Goal: Information Seeking & Learning: Learn about a topic

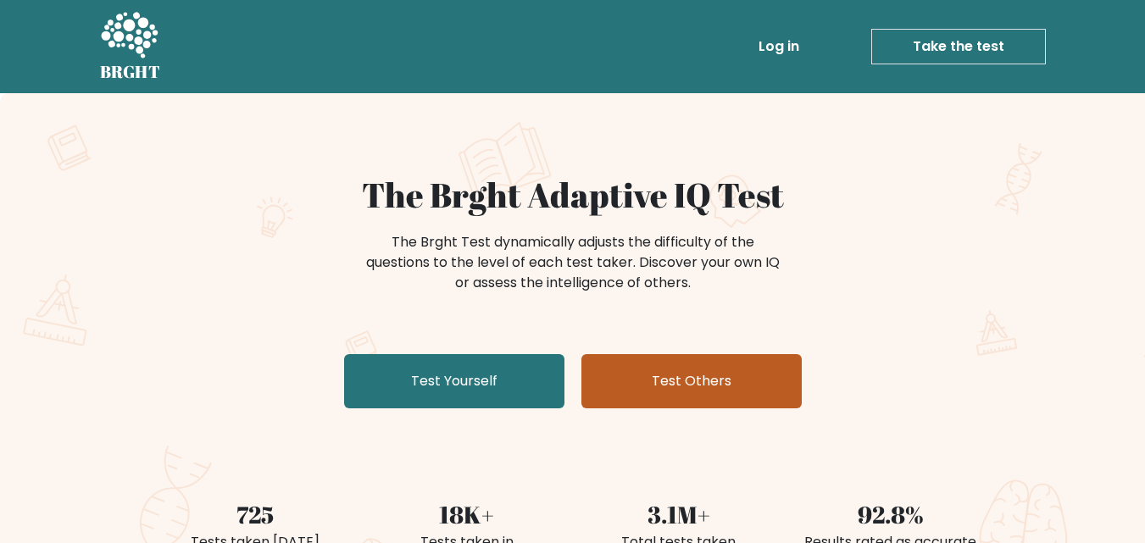
click at [705, 406] on link "Test Others" at bounding box center [691, 381] width 220 height 54
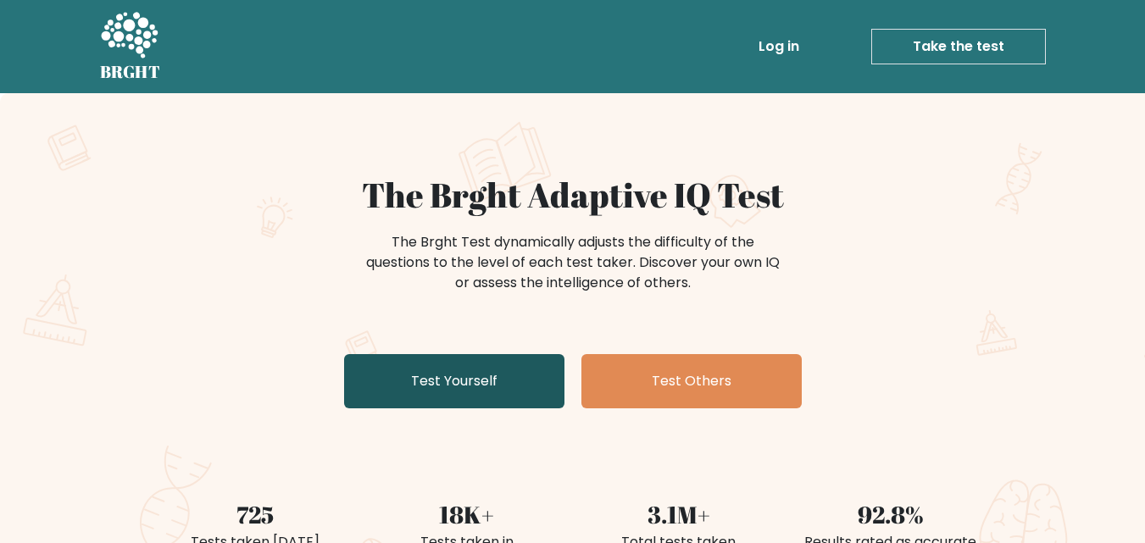
click at [496, 391] on link "Test Yourself" at bounding box center [454, 381] width 220 height 54
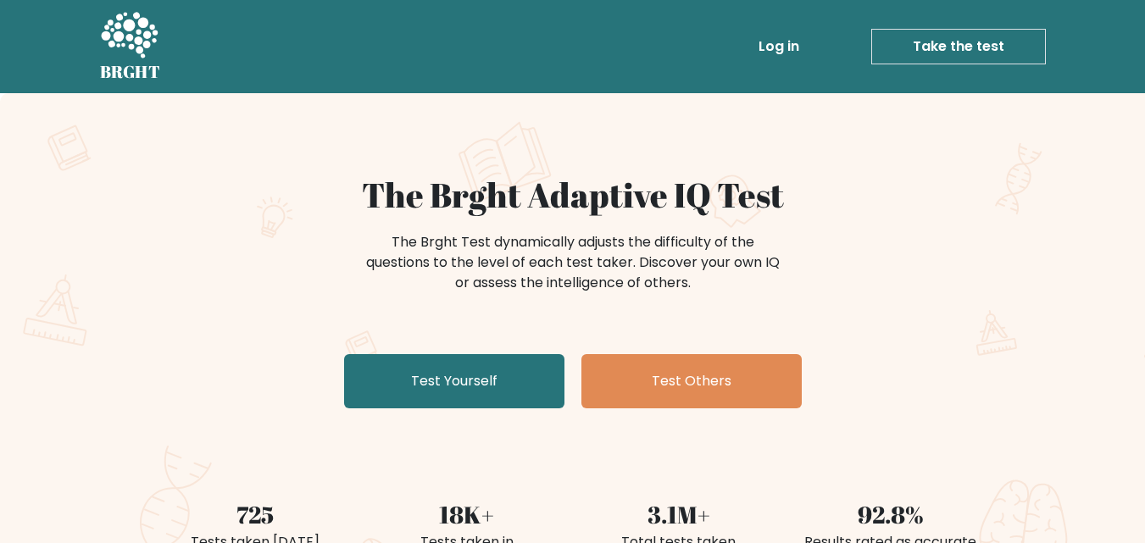
click at [453, 70] on div "Log in Take the test Take the test" at bounding box center [609, 46] width 871 height 49
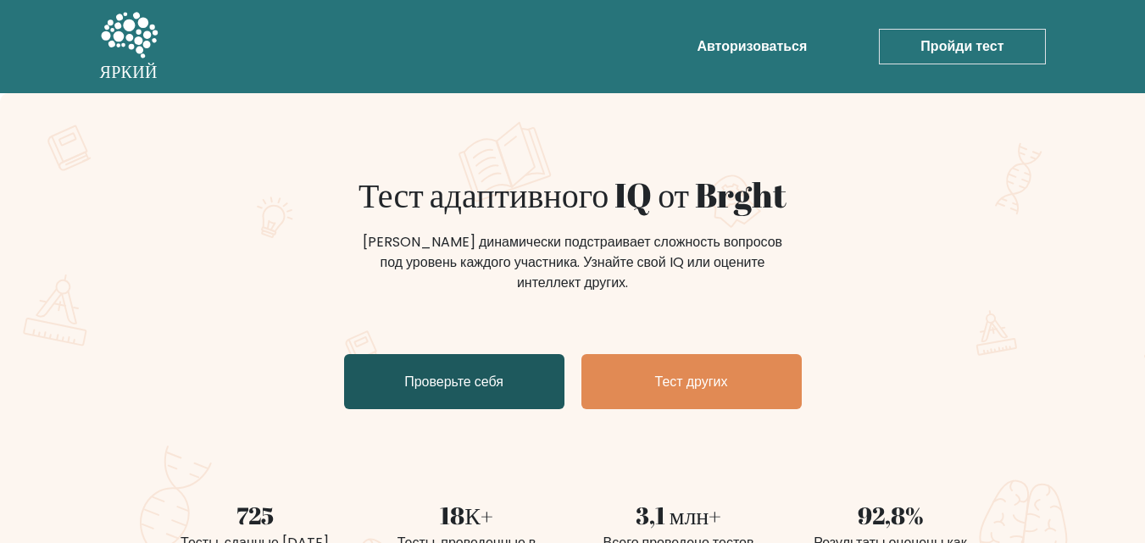
click at [449, 391] on font "Проверьте себя" at bounding box center [453, 381] width 99 height 19
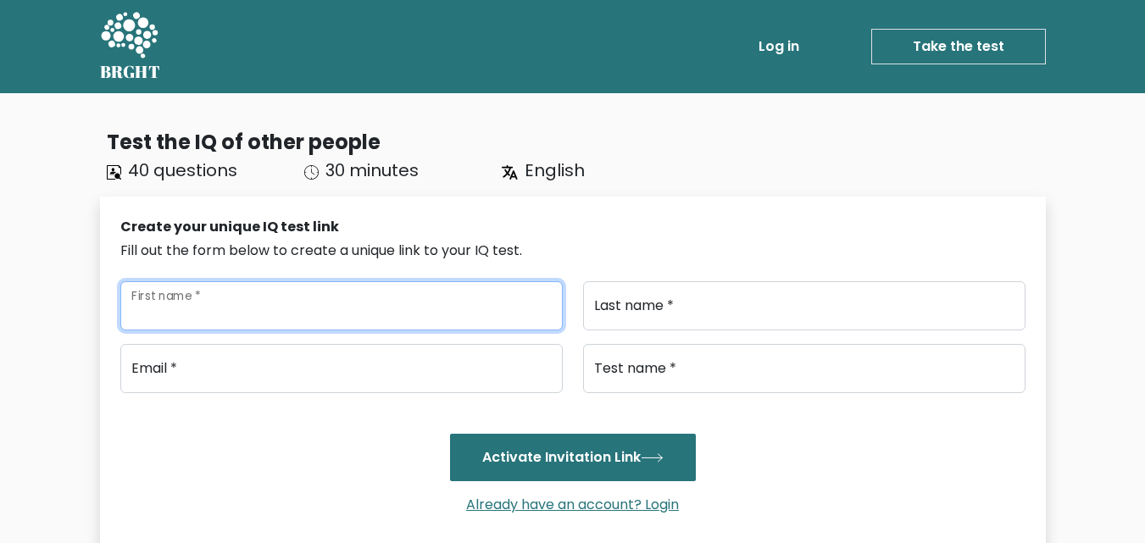
click at [353, 313] on input "First name *" at bounding box center [341, 305] width 442 height 49
type input "chingiz"
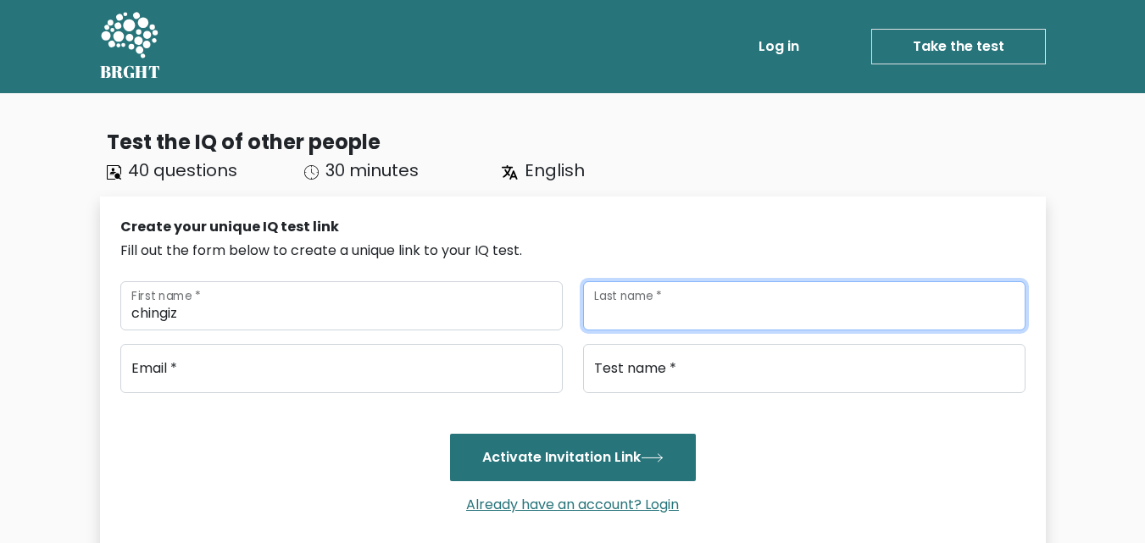
click at [662, 313] on input "Last name *" at bounding box center [804, 305] width 442 height 49
click at [658, 313] on input "Last name *" at bounding box center [804, 305] width 442 height 49
type input "china"
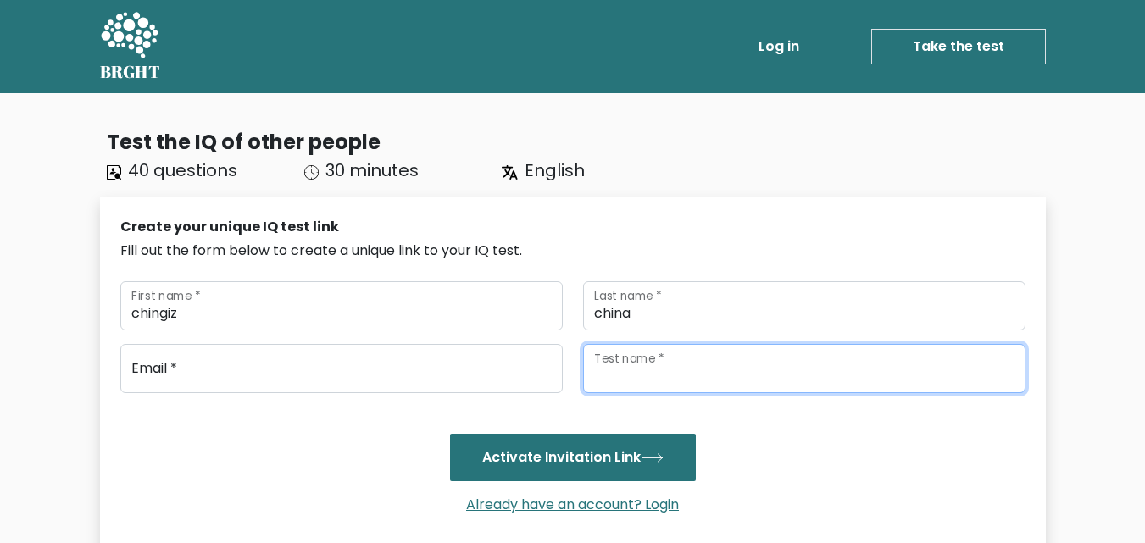
click at [668, 374] on input "Test name *" at bounding box center [804, 368] width 442 height 49
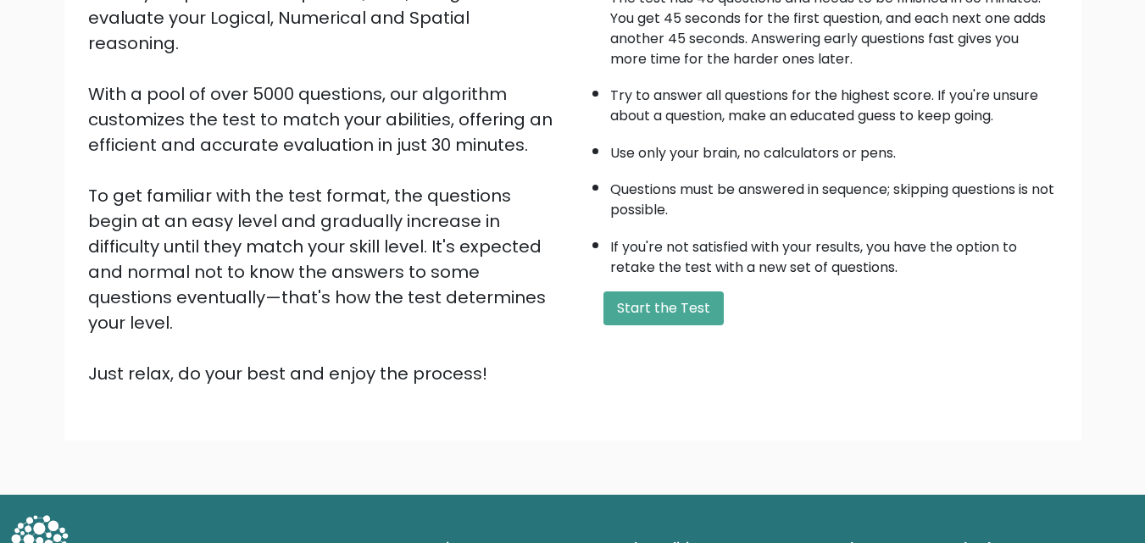
scroll to position [211, 0]
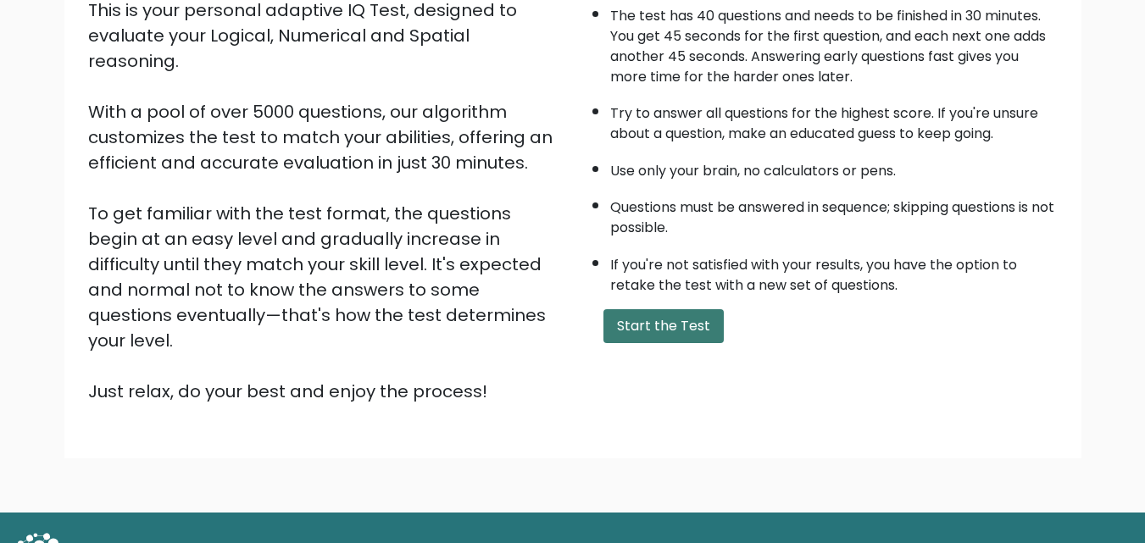
click at [661, 334] on button "Start the Test" at bounding box center [663, 326] width 120 height 34
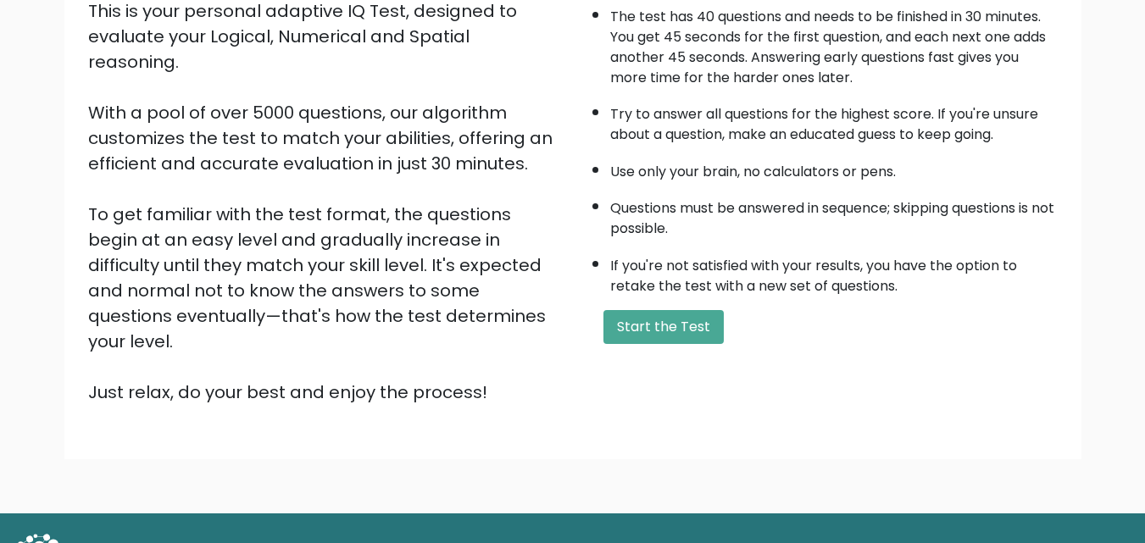
scroll to position [0, 0]
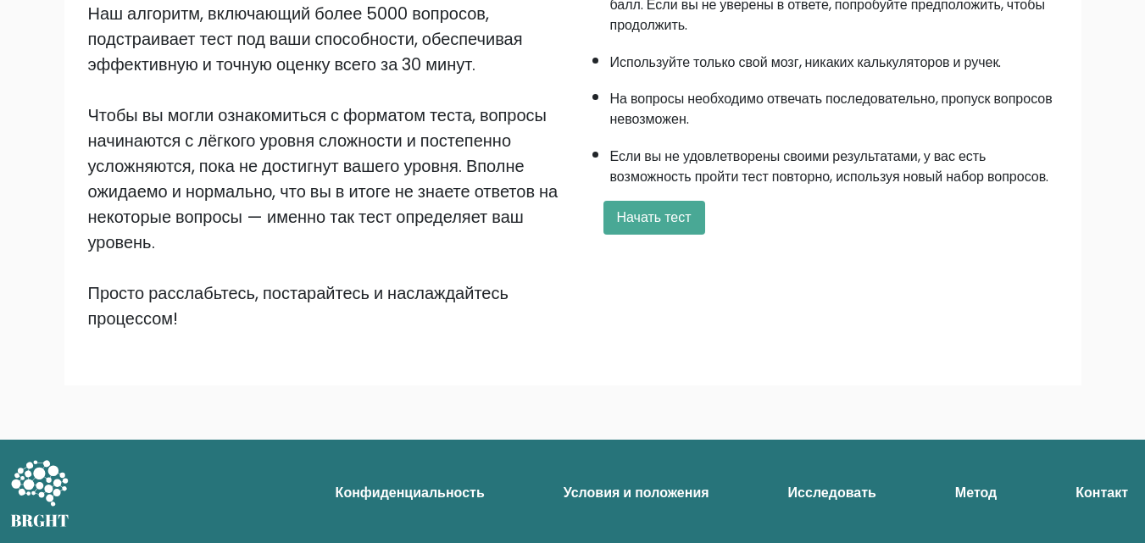
scroll to position [174, 0]
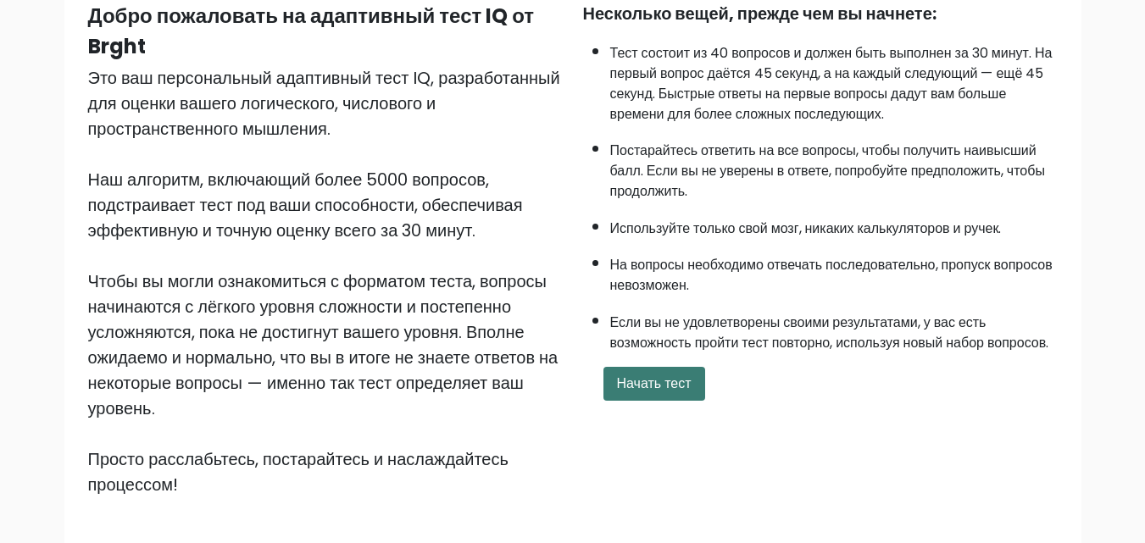
click at [658, 375] on font "Начать тест" at bounding box center [654, 383] width 75 height 19
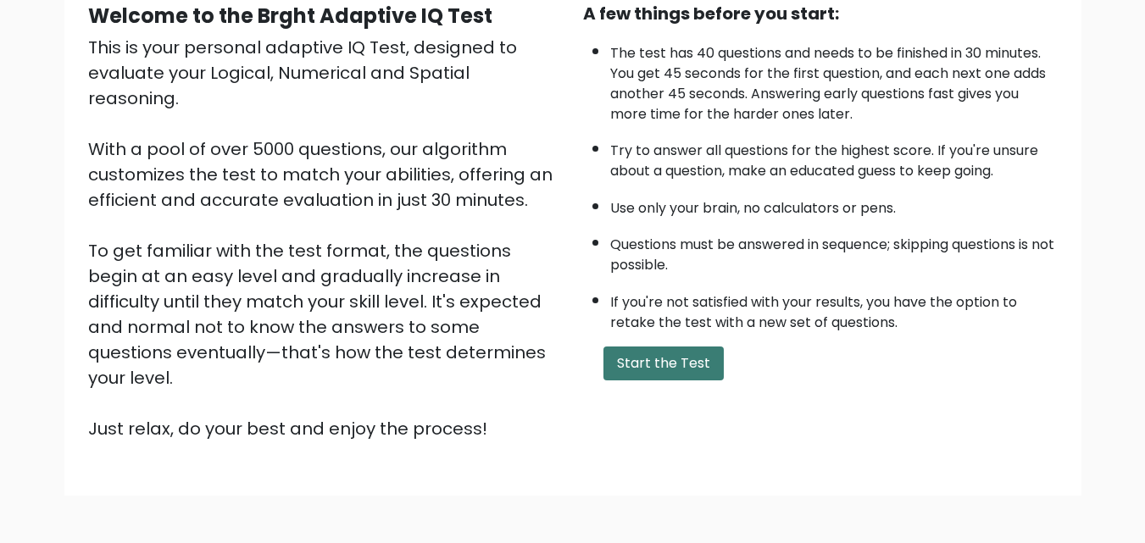
scroll to position [0, 0]
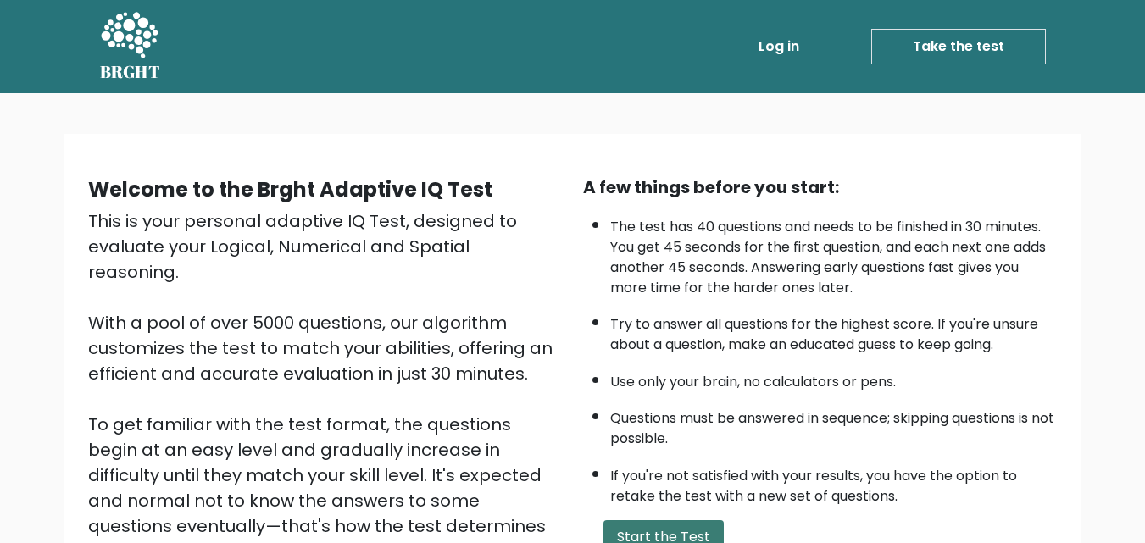
click at [797, 34] on link "Log in" at bounding box center [779, 47] width 54 height 34
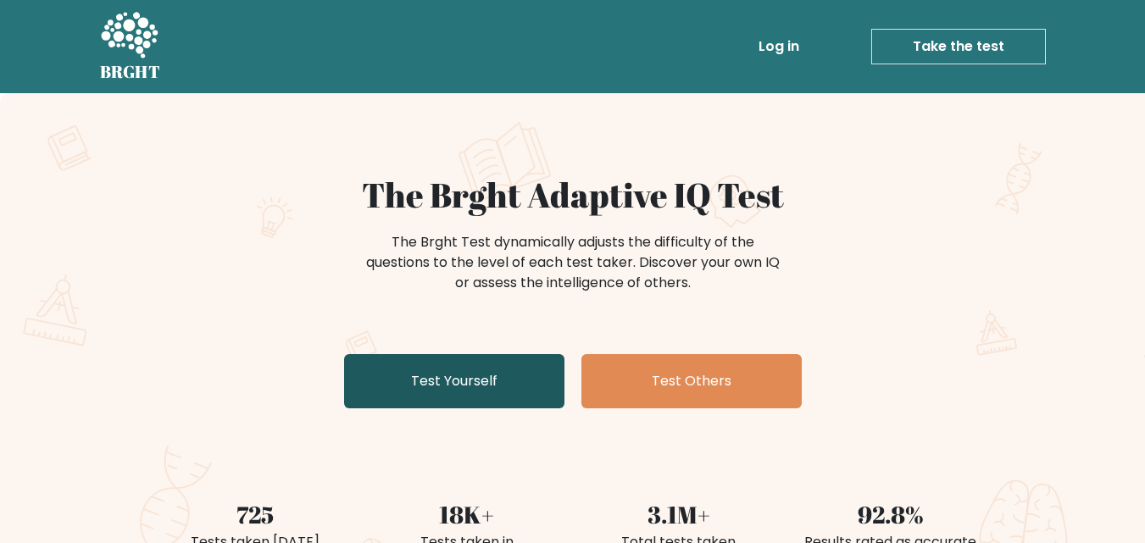
drag, startPoint x: 0, startPoint y: 0, endPoint x: 436, endPoint y: 384, distance: 581.2
click at [436, 384] on link "Test Yourself" at bounding box center [454, 381] width 220 height 54
click at [486, 394] on link "Test Yourself" at bounding box center [454, 381] width 220 height 54
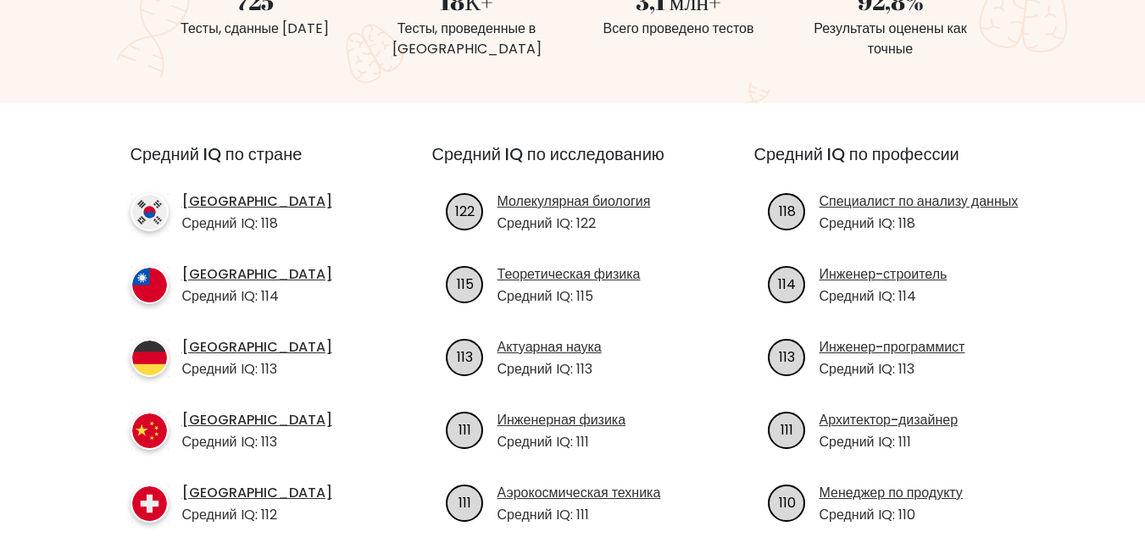
scroll to position [503, 0]
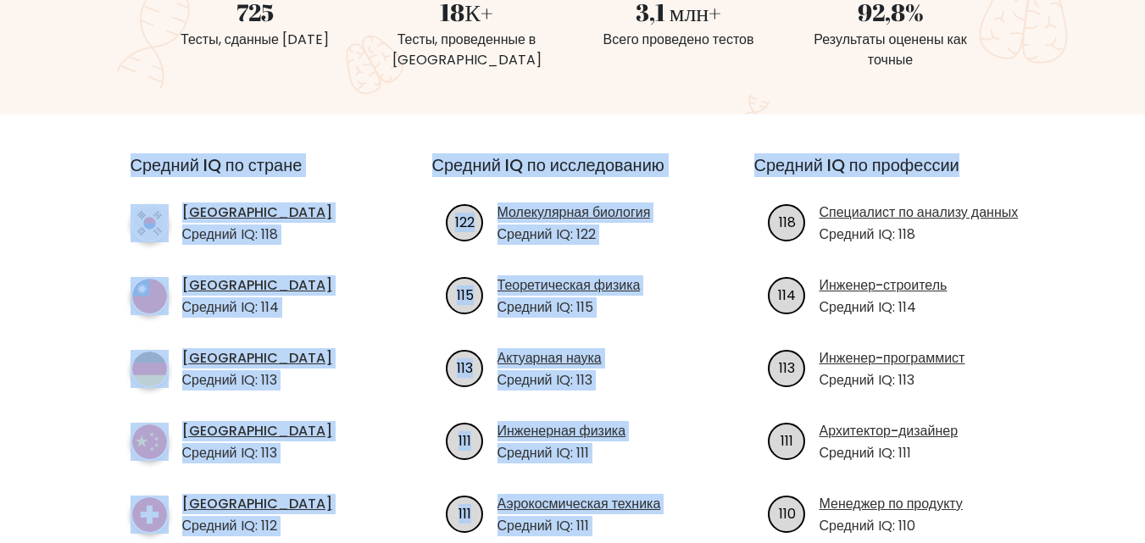
drag, startPoint x: 1137, startPoint y: 123, endPoint x: 1157, endPoint y: 103, distance: 27.6
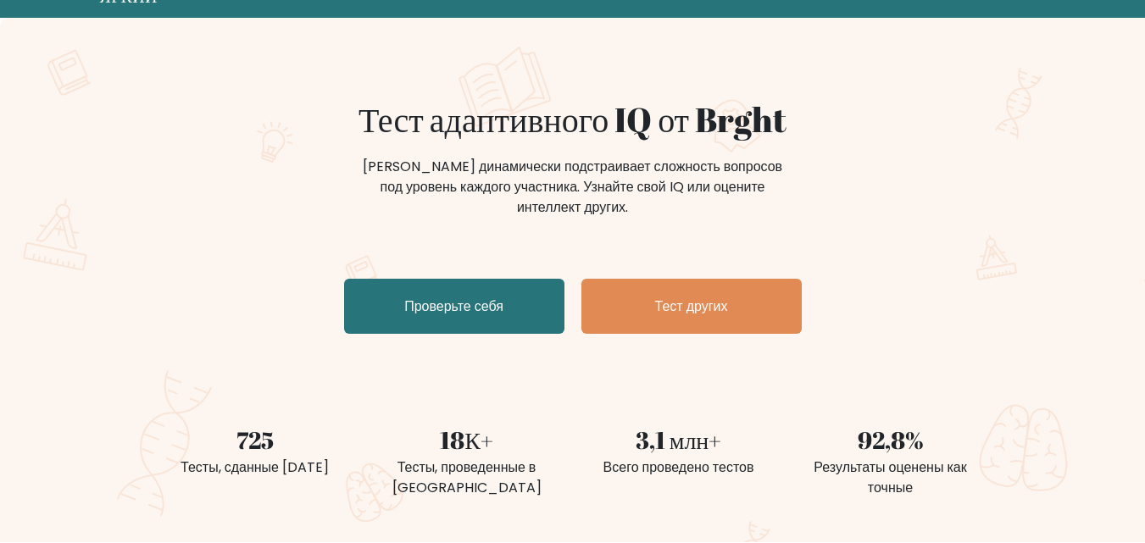
scroll to position [86, 0]
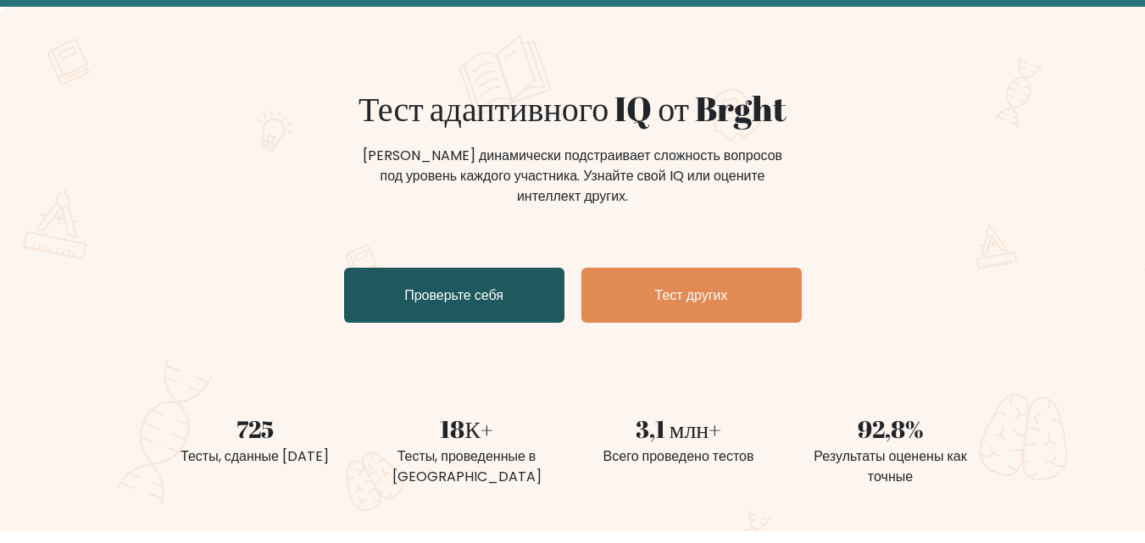
click at [398, 298] on link "Проверьте себя" at bounding box center [454, 295] width 220 height 55
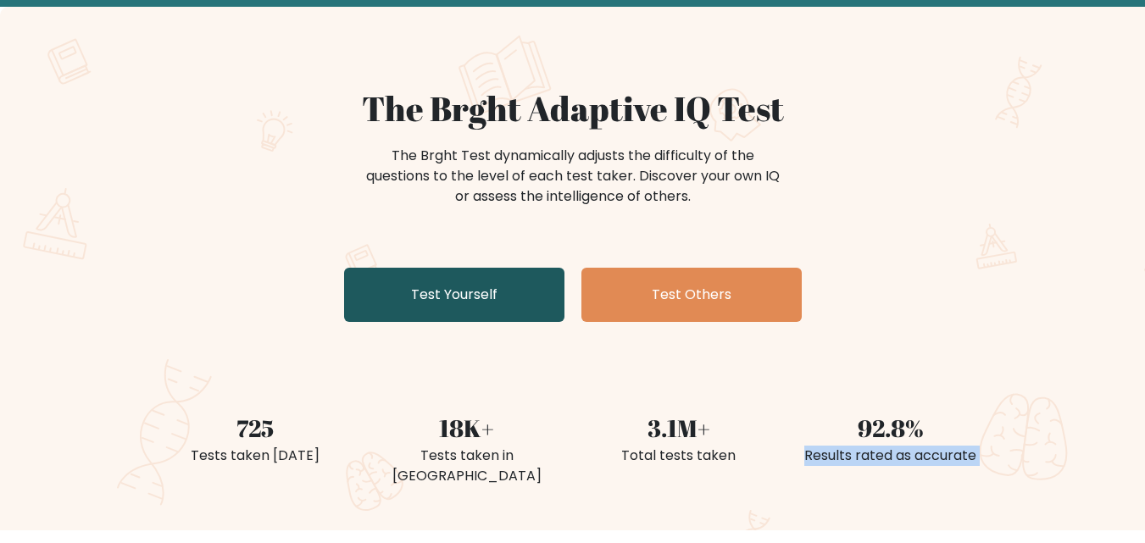
click at [442, 320] on link "Test Yourself" at bounding box center [454, 295] width 220 height 54
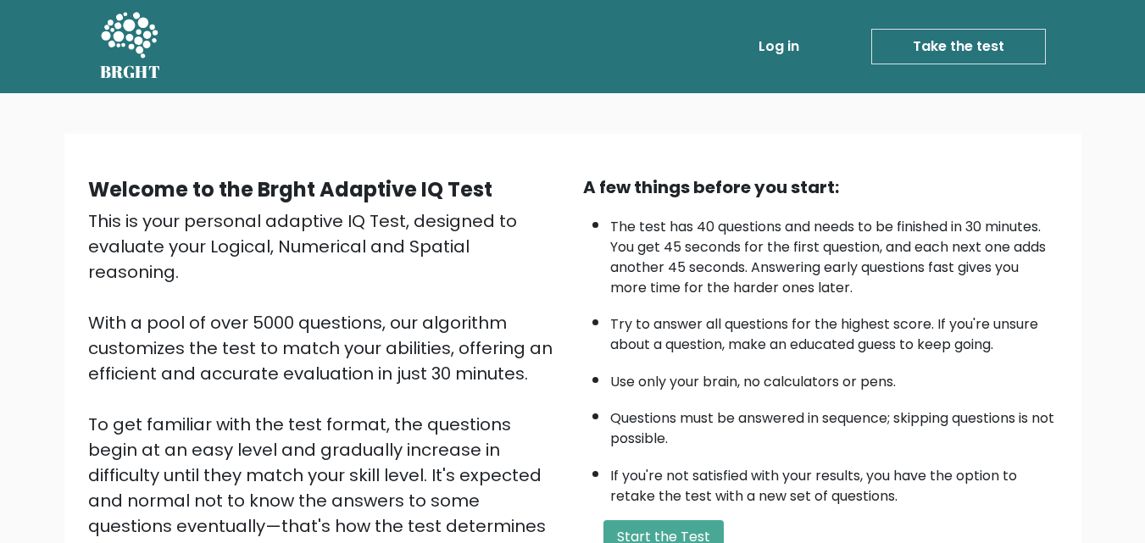
click at [958, 47] on link "Take the test" at bounding box center [958, 47] width 175 height 36
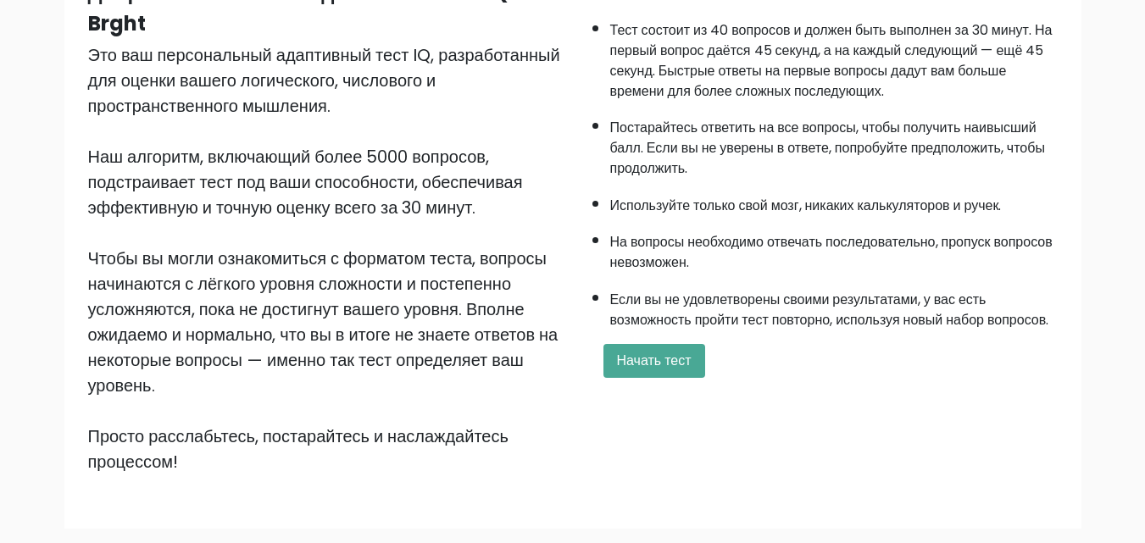
scroll to position [340, 0]
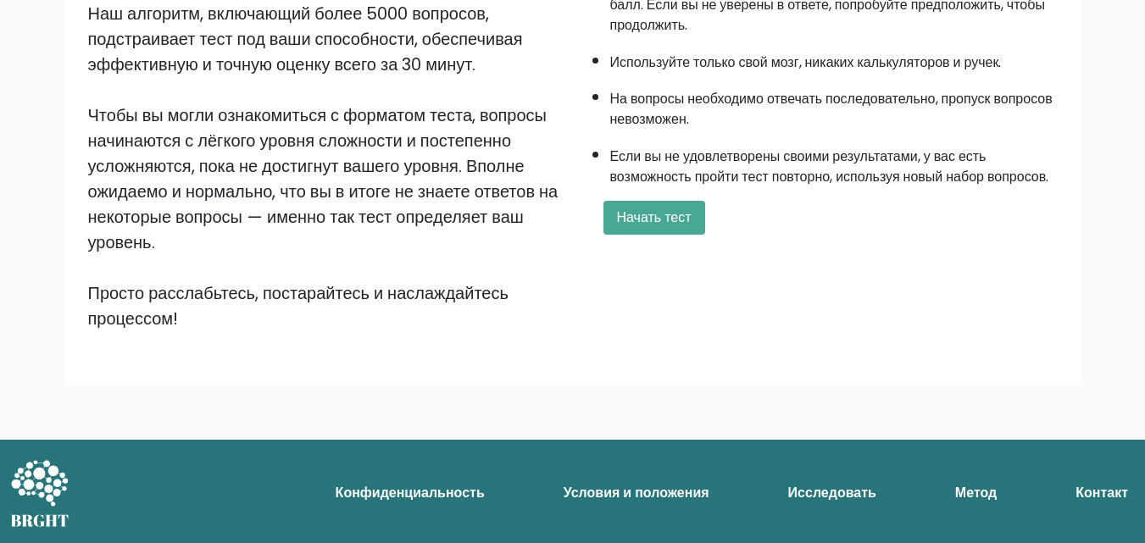
click at [626, 491] on font "Условия и положения" at bounding box center [637, 492] width 146 height 19
click at [639, 215] on font "Начать тест" at bounding box center [654, 217] width 75 height 19
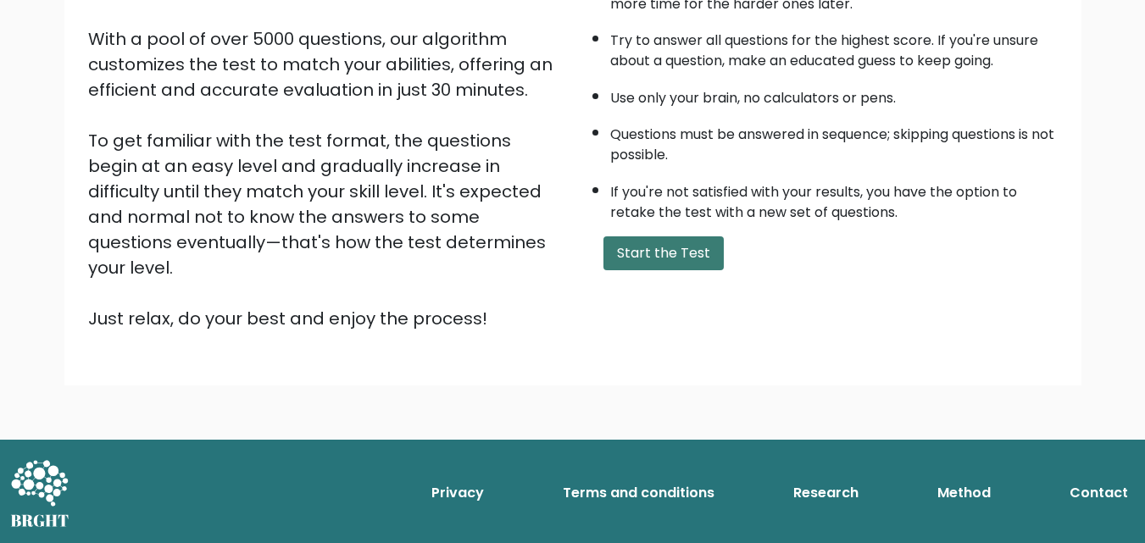
scroll to position [233, 0]
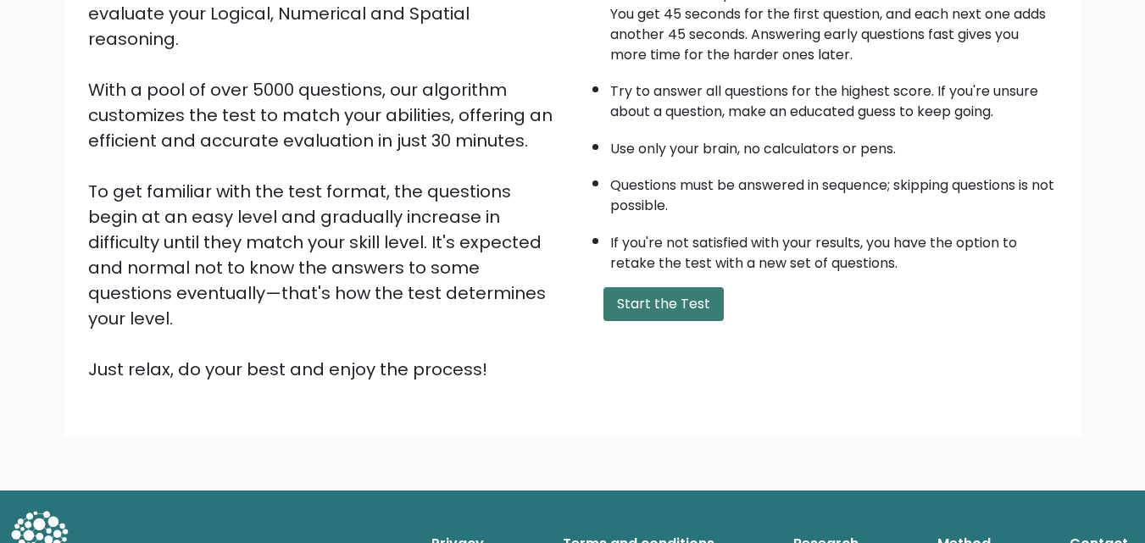
click at [715, 323] on div "A few things before you start: The test has 40 questions and needs to be finish…" at bounding box center [820, 162] width 495 height 441
click at [694, 315] on button "Start the Test" at bounding box center [663, 304] width 120 height 34
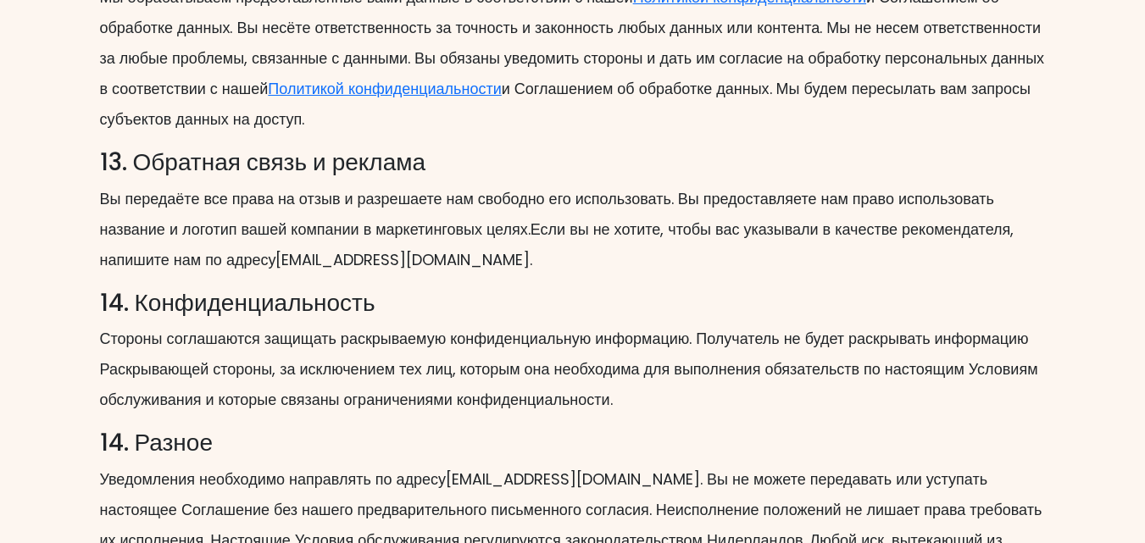
scroll to position [3202, 0]
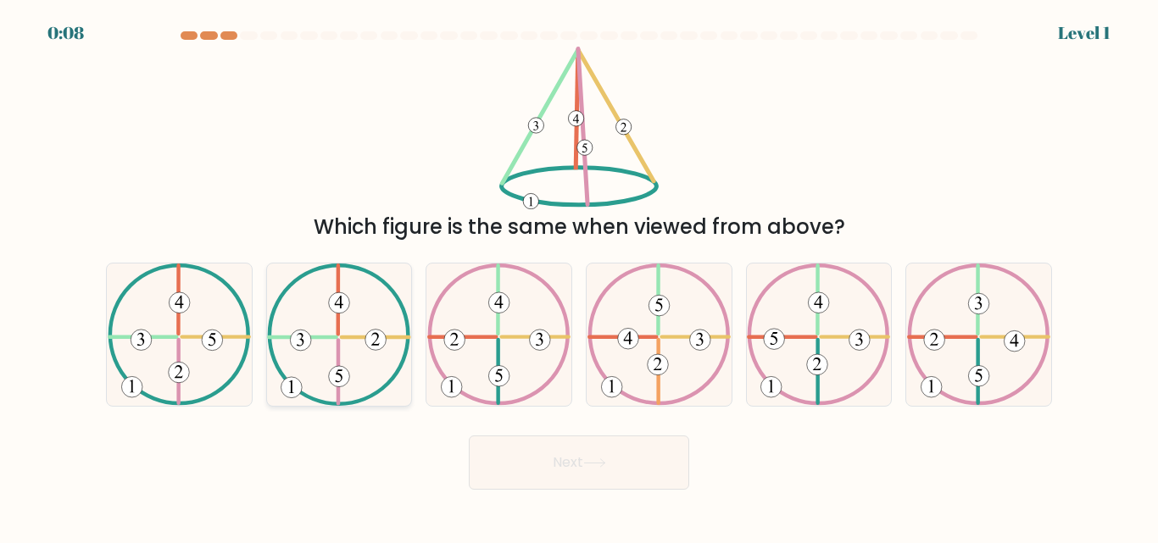
click at [342, 325] on icon at bounding box center [338, 335] width 143 height 142
click at [579, 276] on input "b." at bounding box center [579, 274] width 1 height 4
radio input "true"
click at [641, 492] on body "0:07 Level 1" at bounding box center [579, 271] width 1158 height 543
click at [619, 461] on button "Next" at bounding box center [579, 463] width 220 height 54
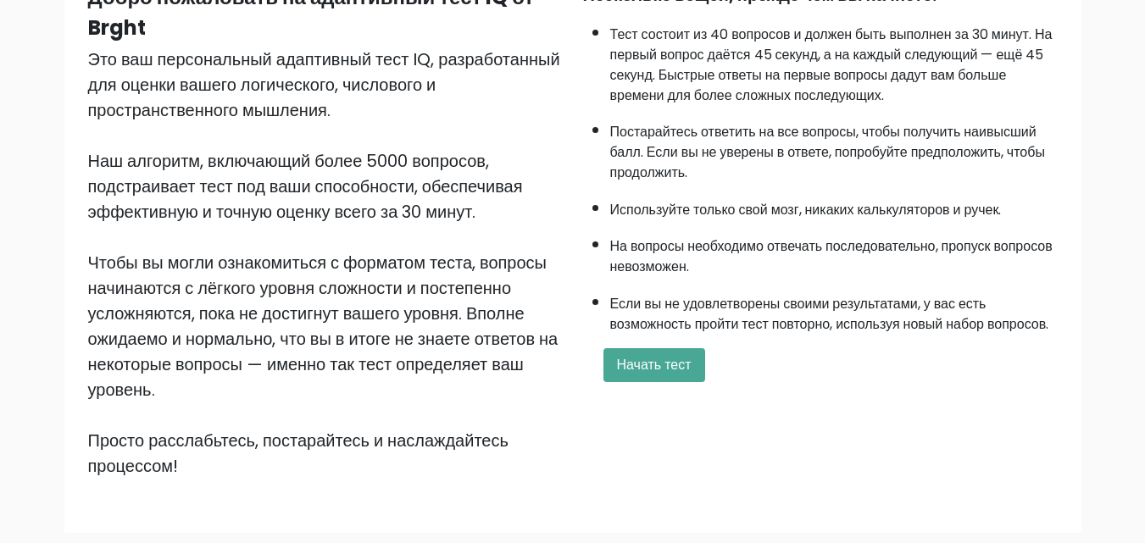
scroll to position [248, 0]
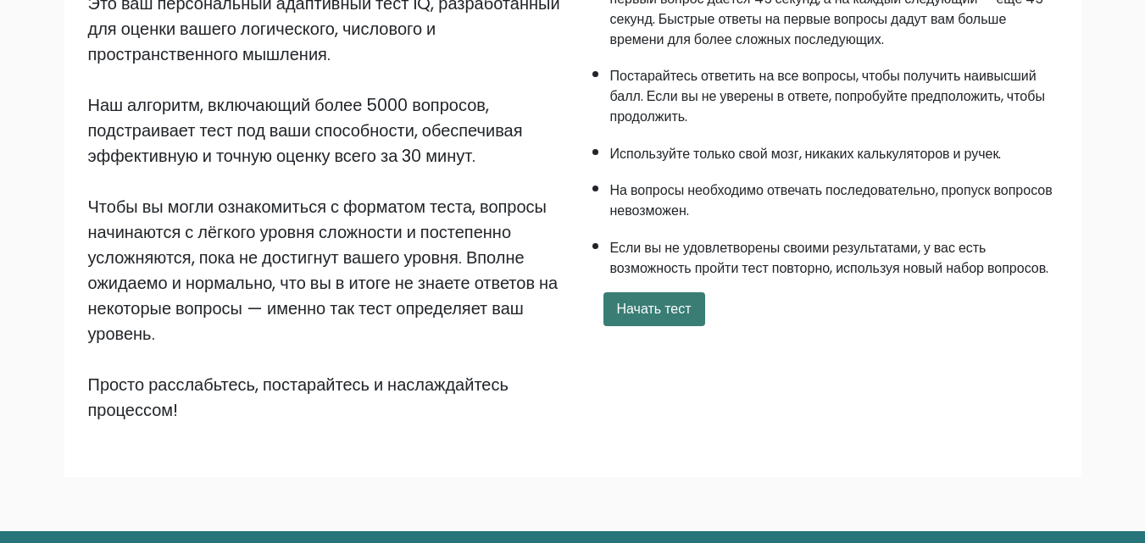
click at [668, 297] on button "Начать тест" at bounding box center [654, 309] width 102 height 34
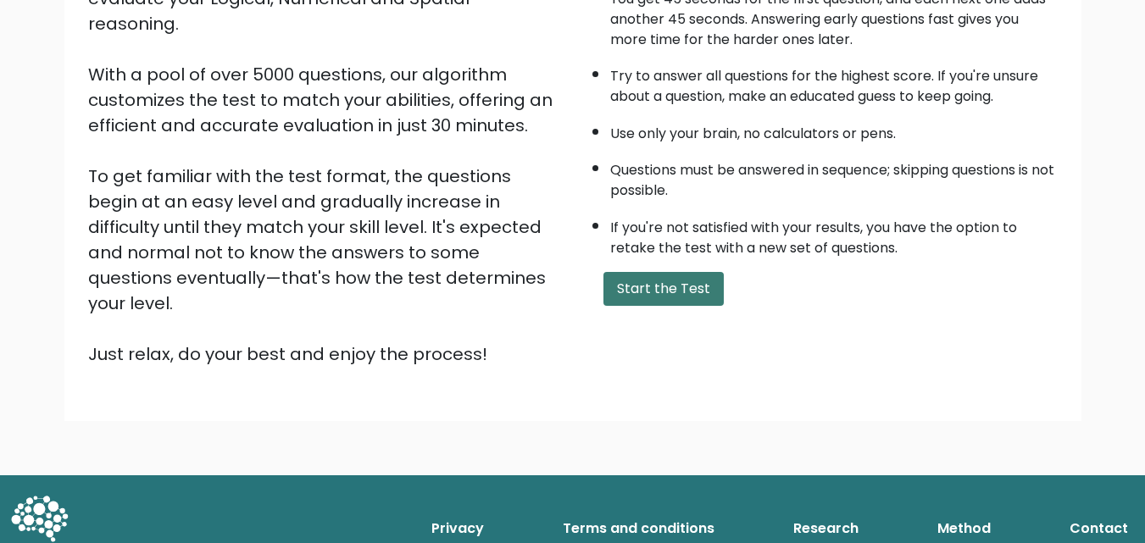
scroll to position [218, 0]
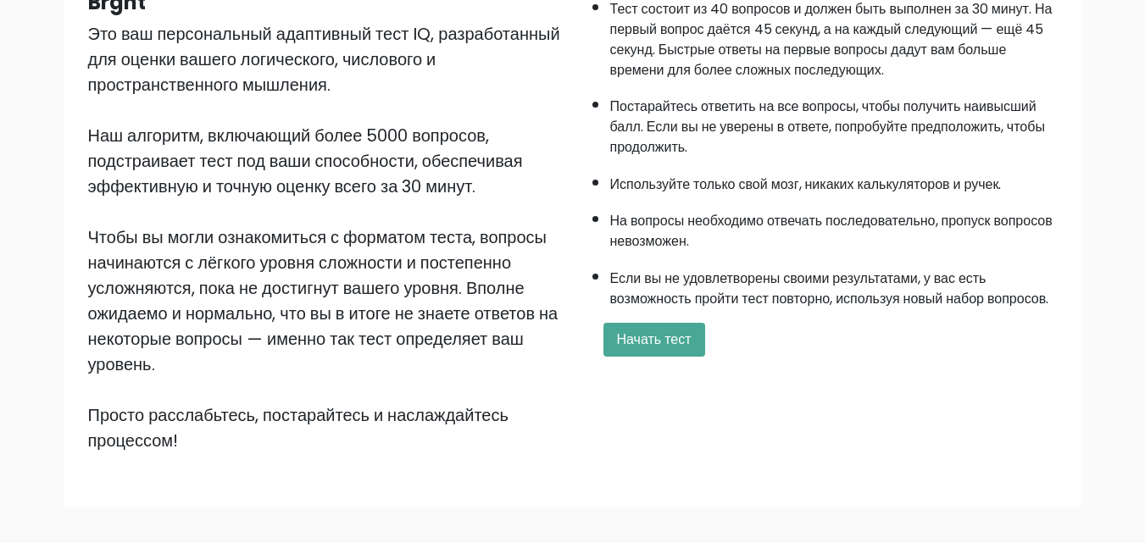
scroll to position [248, 0]
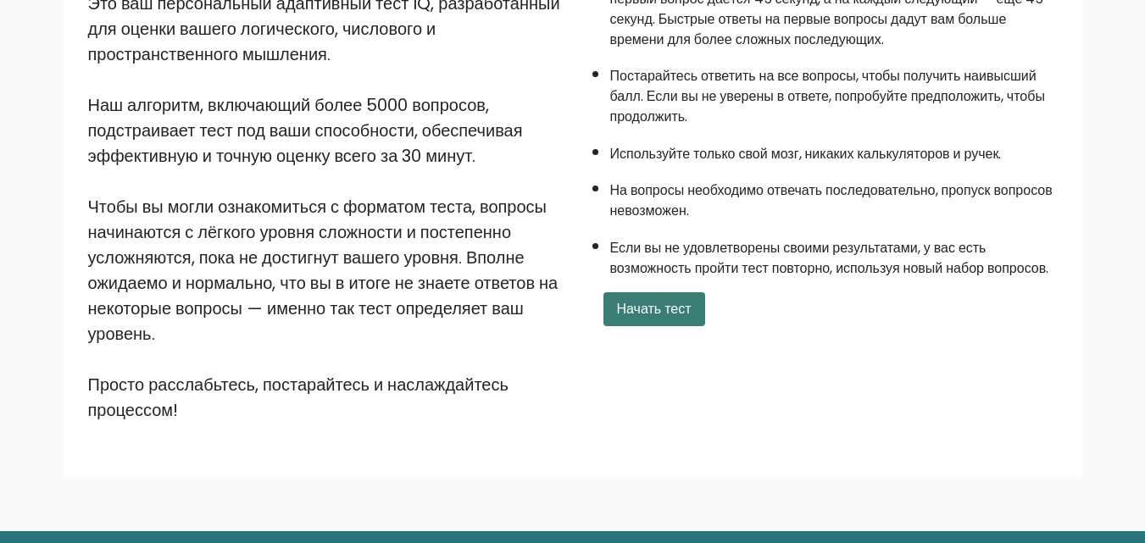
click at [647, 305] on font "Начать тест" at bounding box center [654, 308] width 75 height 19
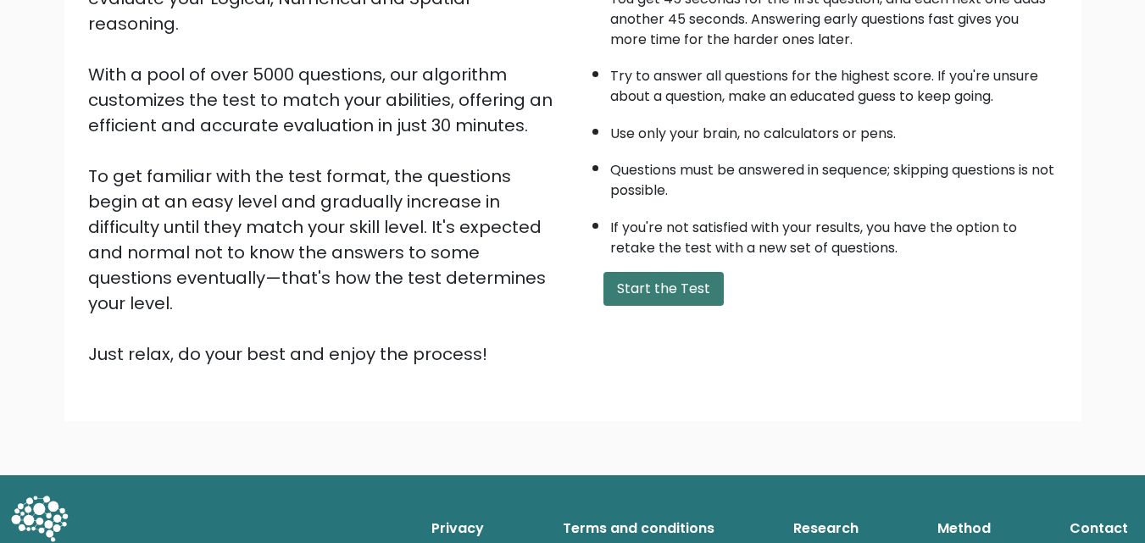
scroll to position [218, 0]
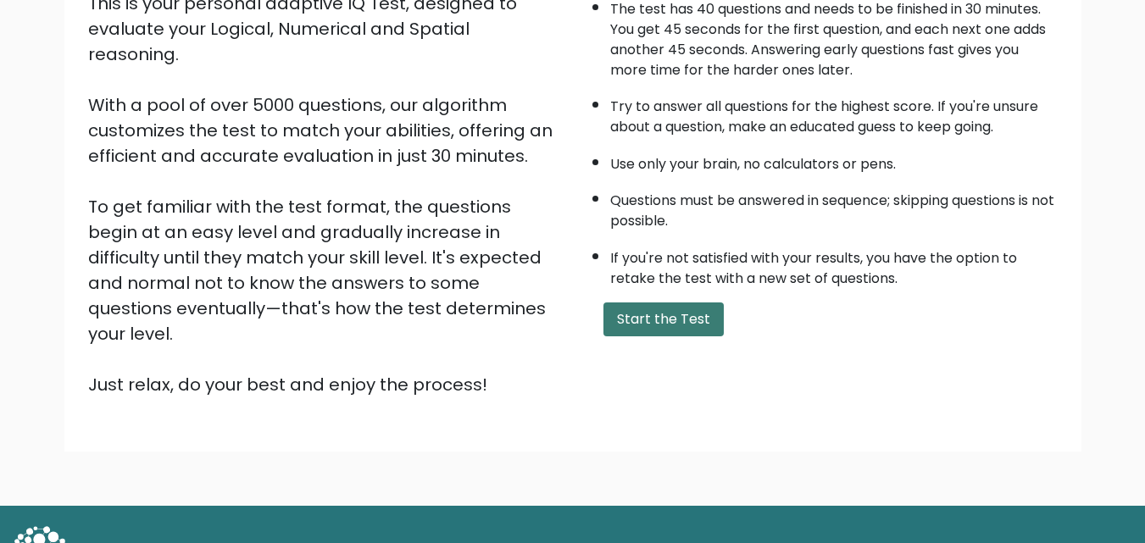
click at [683, 326] on button "Start the Test" at bounding box center [663, 320] width 120 height 34
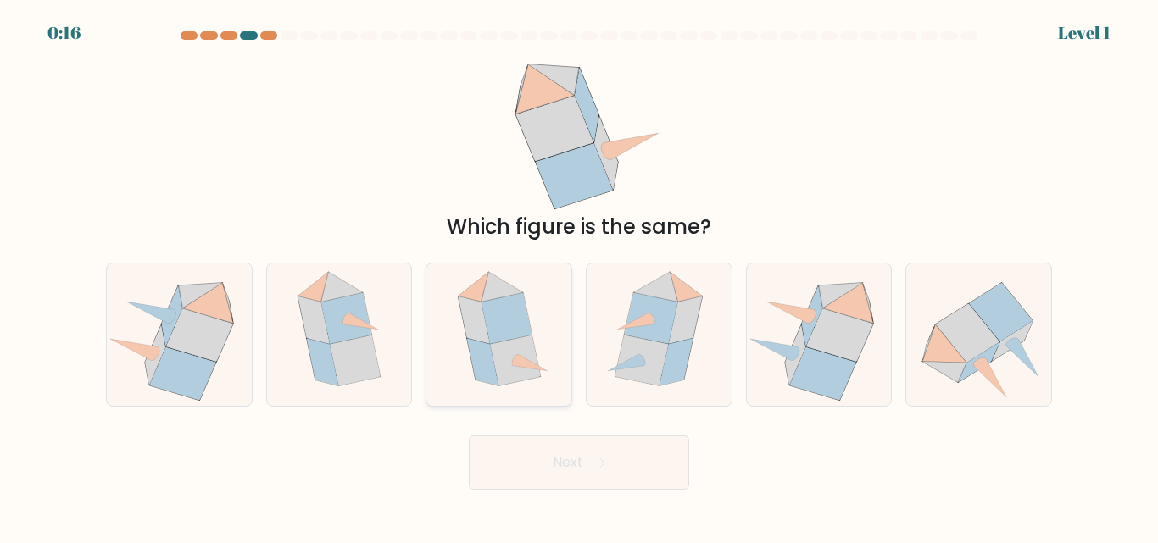
click at [479, 315] on icon at bounding box center [473, 320] width 31 height 47
click at [579, 276] on input "c." at bounding box center [579, 274] width 1 height 4
radio input "true"
click at [549, 460] on button "Next" at bounding box center [579, 463] width 220 height 54
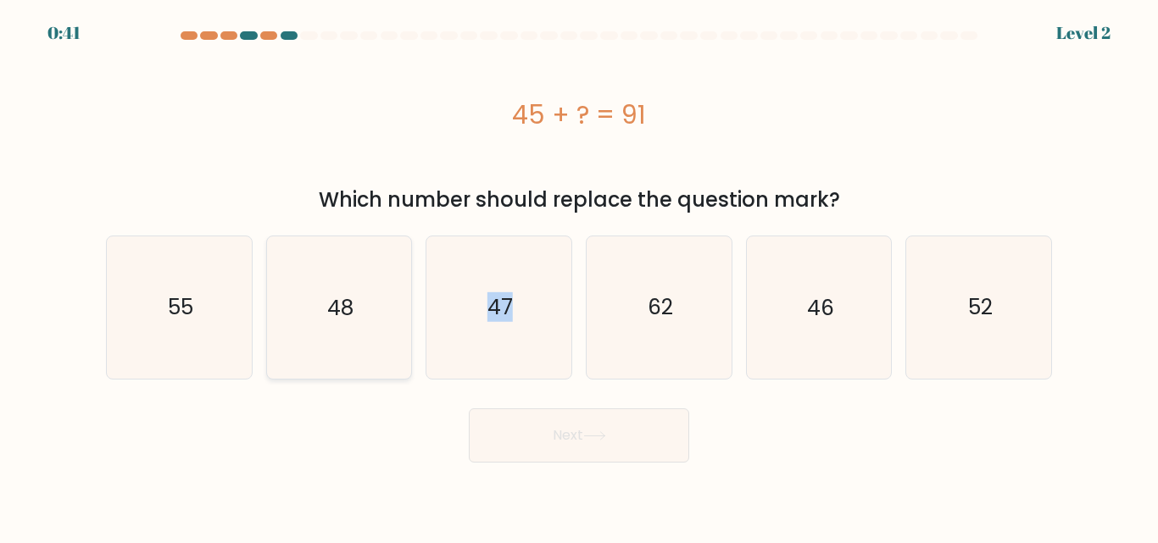
drag, startPoint x: 584, startPoint y: 312, endPoint x: 392, endPoint y: 305, distance: 191.6
click at [392, 305] on div "a. 55 b. 48 c." at bounding box center [578, 300] width 959 height 157
click at [832, 328] on icon "46" at bounding box center [818, 307] width 142 height 142
click at [580, 276] on input "e. 46" at bounding box center [579, 274] width 1 height 4
radio input "true"
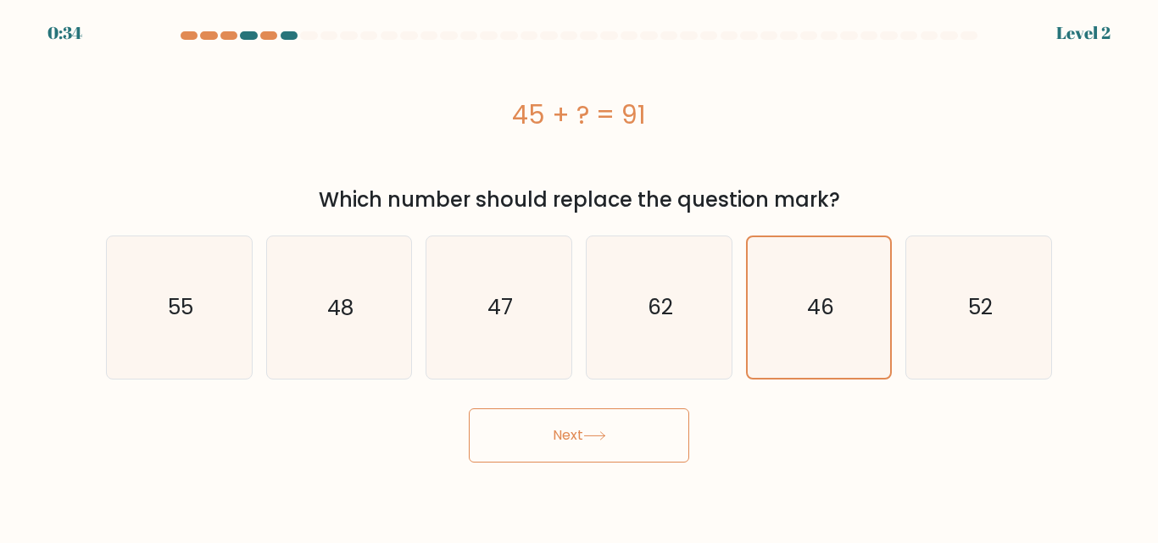
click at [597, 447] on button "Next" at bounding box center [579, 435] width 220 height 54
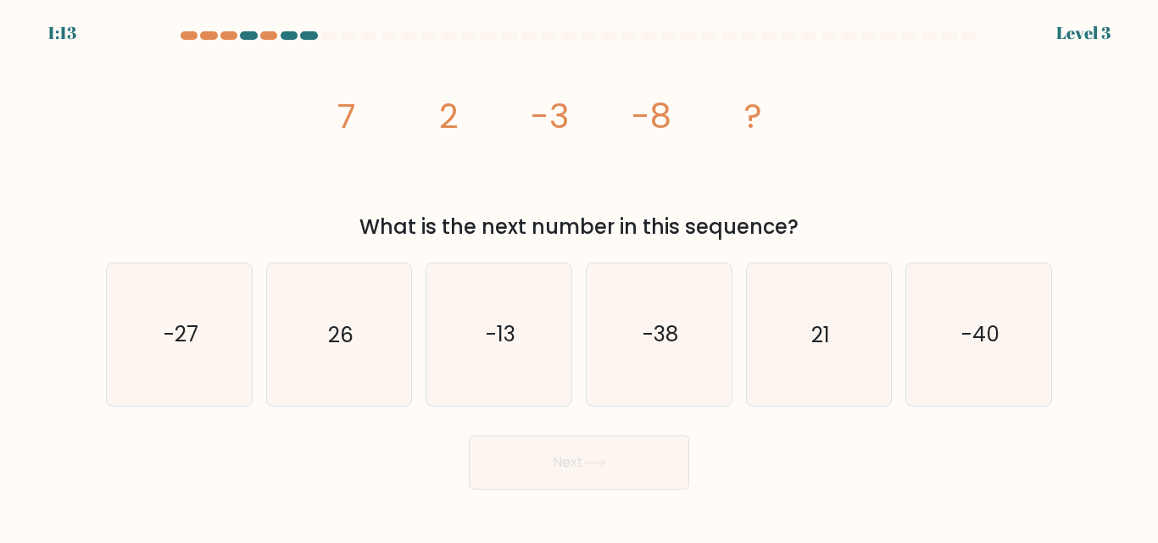
click at [289, 35] on div at bounding box center [288, 35] width 17 height 8
drag, startPoint x: 289, startPoint y: 35, endPoint x: 0, endPoint y: -8, distance: 292.2
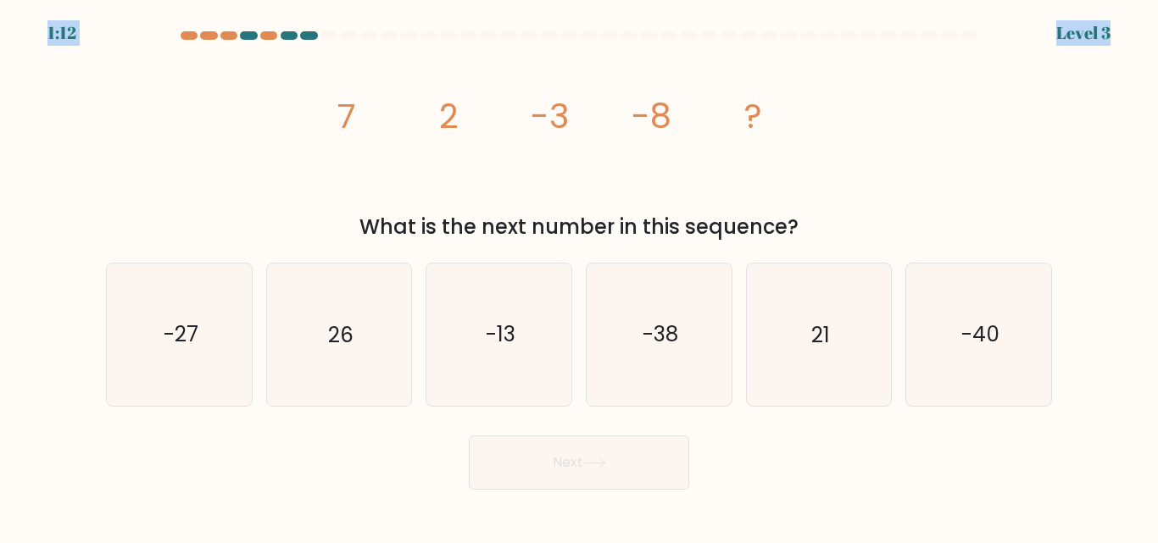
click at [0, 0] on html "1:12 Level 3" at bounding box center [579, 271] width 1158 height 543
click at [503, 352] on icon "-13" at bounding box center [499, 335] width 142 height 142
click at [579, 276] on input "c. -13" at bounding box center [579, 274] width 1 height 4
radio input "true"
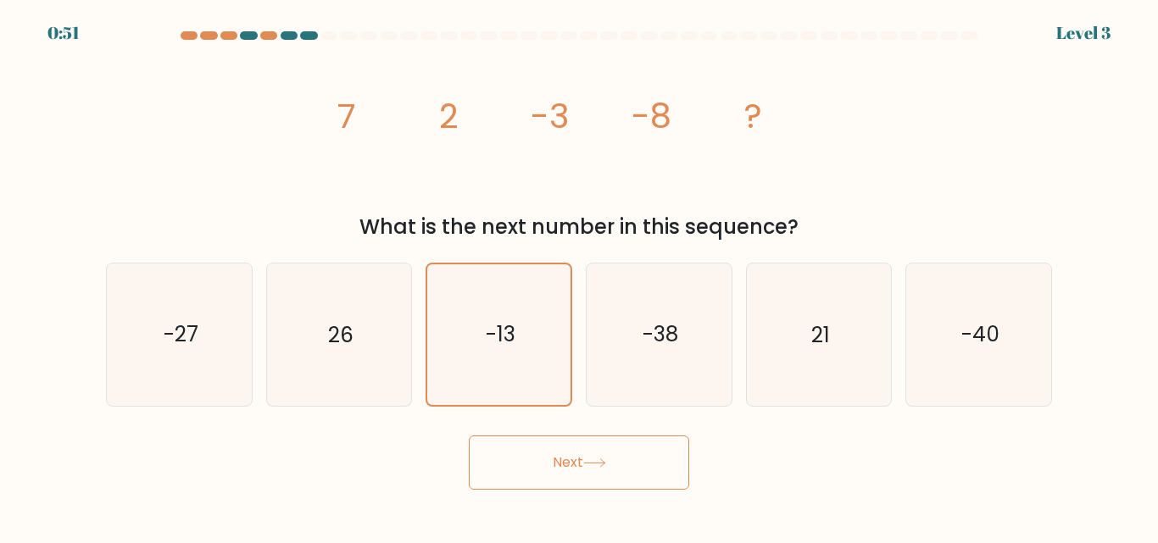
click at [559, 477] on button "Next" at bounding box center [579, 463] width 220 height 54
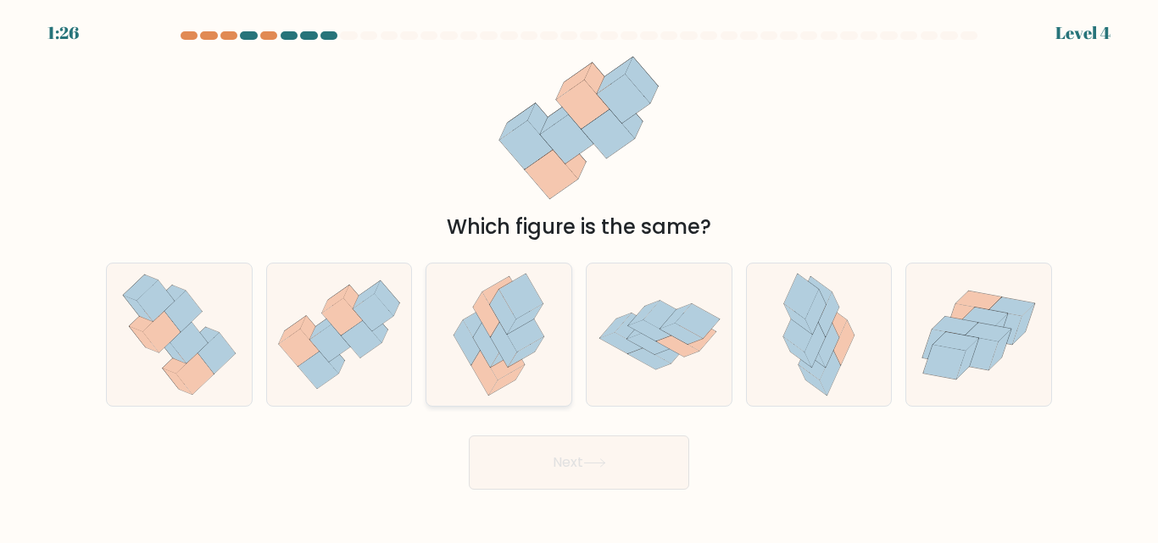
click at [475, 362] on icon at bounding box center [484, 373] width 26 height 45
click at [579, 276] on input "c." at bounding box center [579, 274] width 1 height 4
radio input "true"
click at [538, 453] on button "Next" at bounding box center [579, 463] width 220 height 54
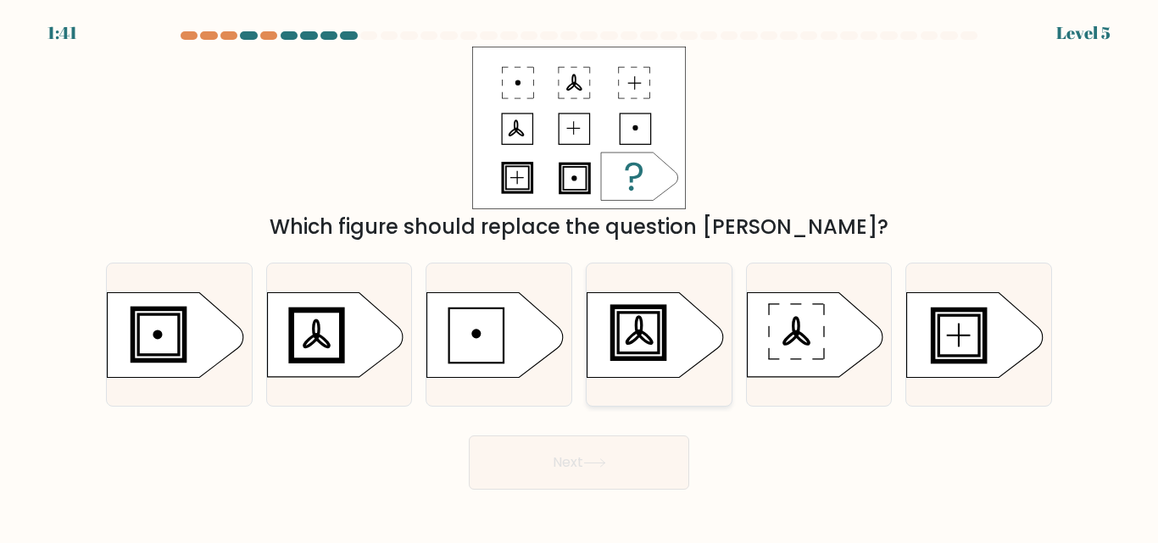
click at [661, 347] on rect at bounding box center [637, 332] width 47 height 47
click at [580, 276] on input "d." at bounding box center [579, 274] width 1 height 4
radio input "true"
click at [611, 454] on button "Next" at bounding box center [579, 463] width 220 height 54
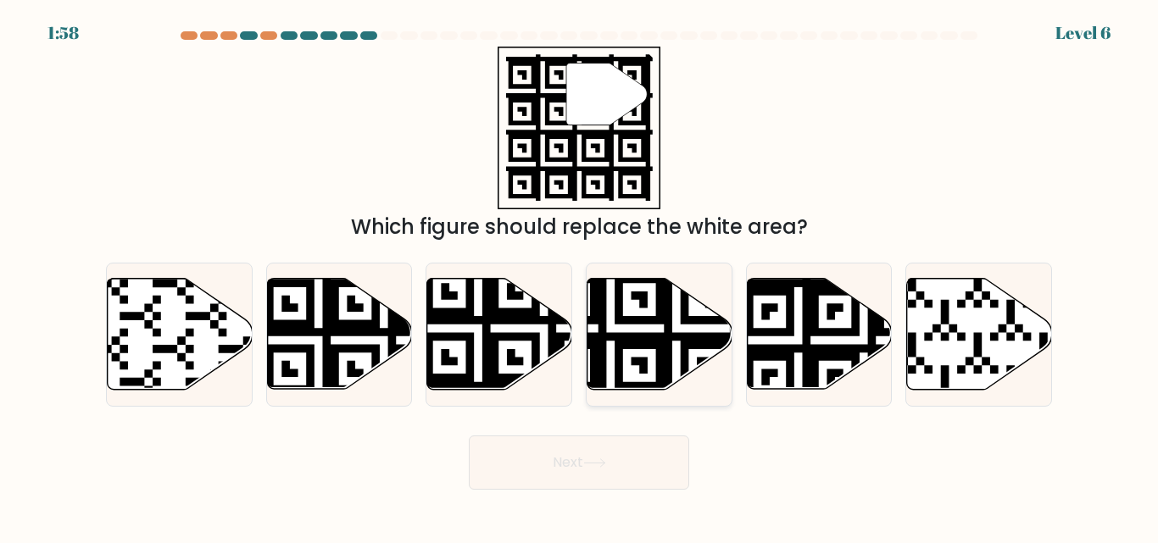
click at [605, 312] on icon at bounding box center [610, 395] width 263 height 263
click at [580, 276] on input "d." at bounding box center [579, 274] width 1 height 4
radio input "true"
click at [647, 471] on button "Next" at bounding box center [579, 463] width 220 height 54
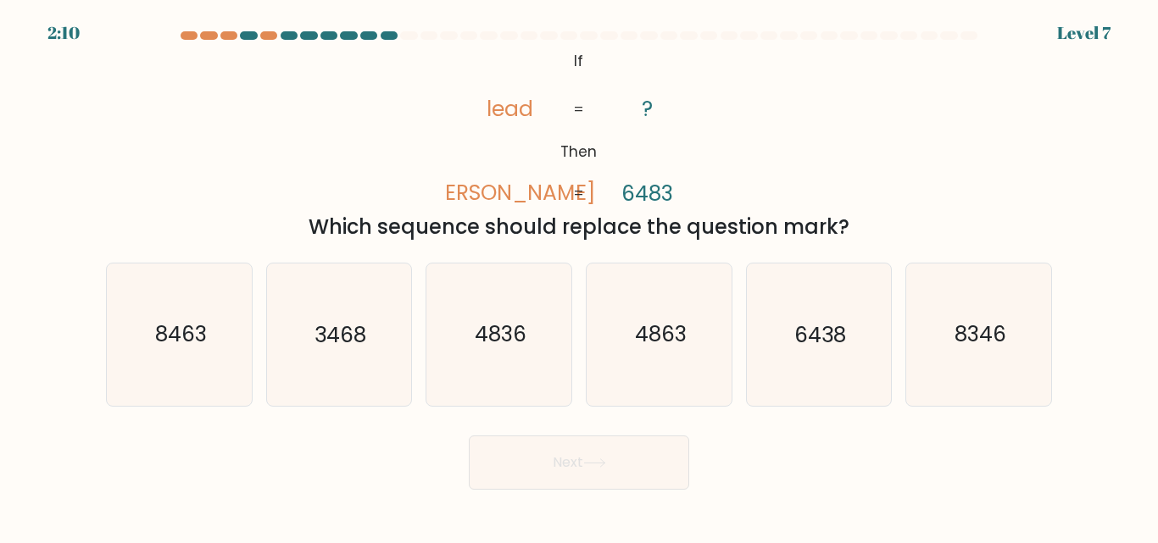
drag, startPoint x: 547, startPoint y: 109, endPoint x: 488, endPoint y: 125, distance: 60.4
click at [488, 125] on icon "@import url('[URL][DOMAIN_NAME]); If Then lead [PERSON_NAME] ? 6483 = =" at bounding box center [579, 128] width 264 height 163
click at [541, 104] on icon "@import url('[URL][DOMAIN_NAME]); If Then lead [PERSON_NAME] ? 6483 = =" at bounding box center [579, 128] width 264 height 163
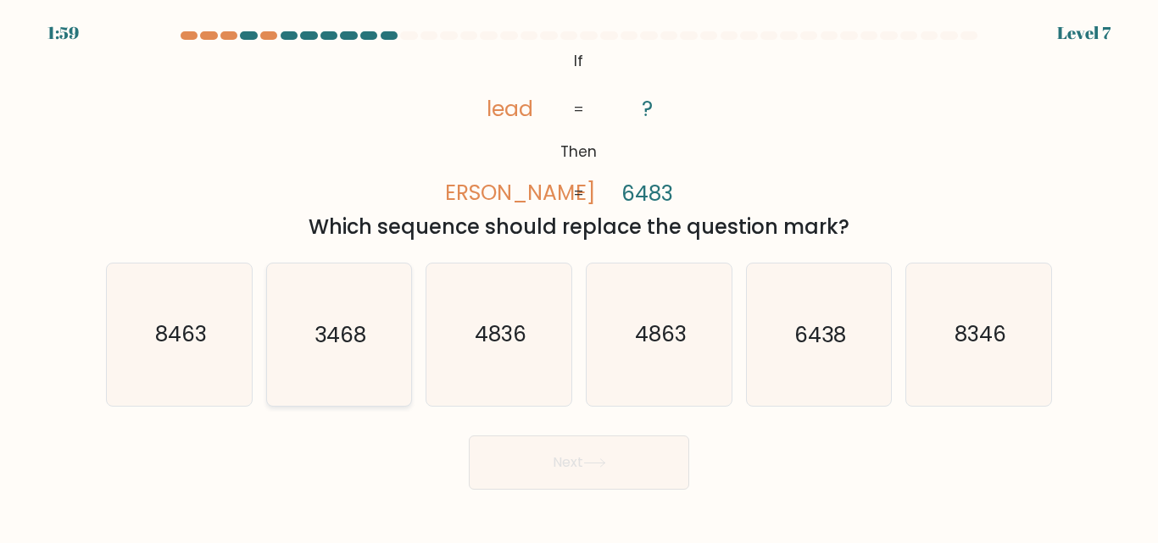
click at [314, 336] on text "3468" at bounding box center [340, 335] width 52 height 30
click at [579, 276] on input "b. 3468" at bounding box center [579, 274] width 1 height 4
radio input "true"
click at [980, 295] on icon "8346" at bounding box center [979, 335] width 142 height 142
click at [580, 276] on input "f. 8346" at bounding box center [579, 274] width 1 height 4
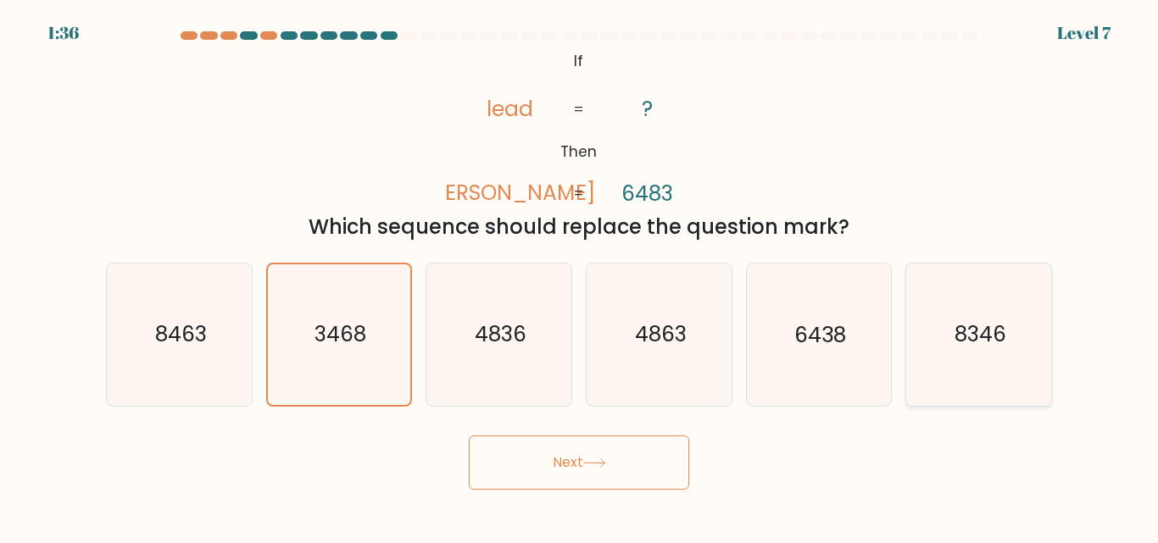
radio input "true"
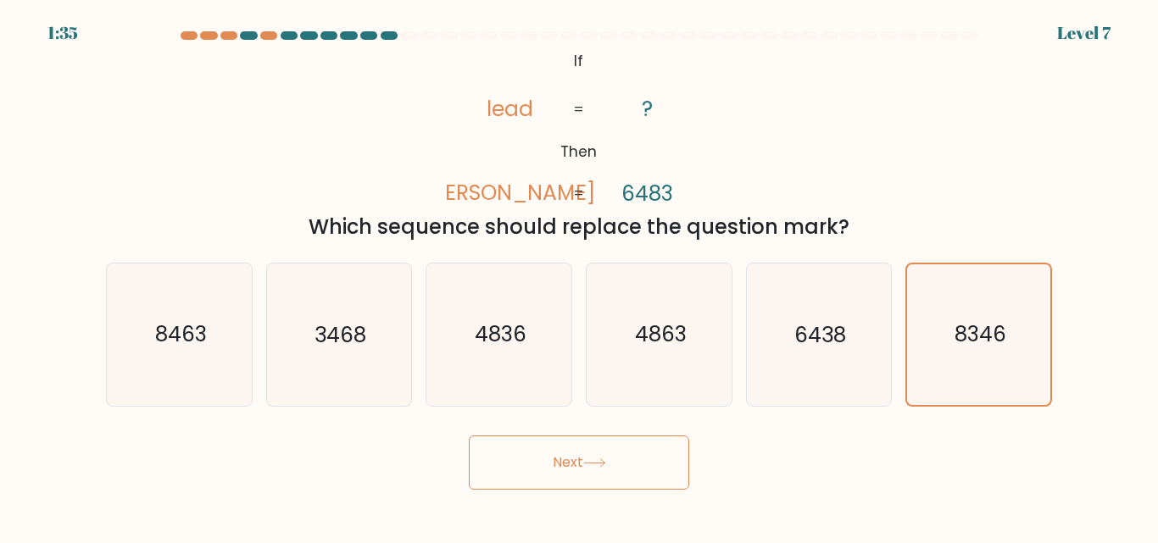
click at [652, 468] on button "Next" at bounding box center [579, 463] width 220 height 54
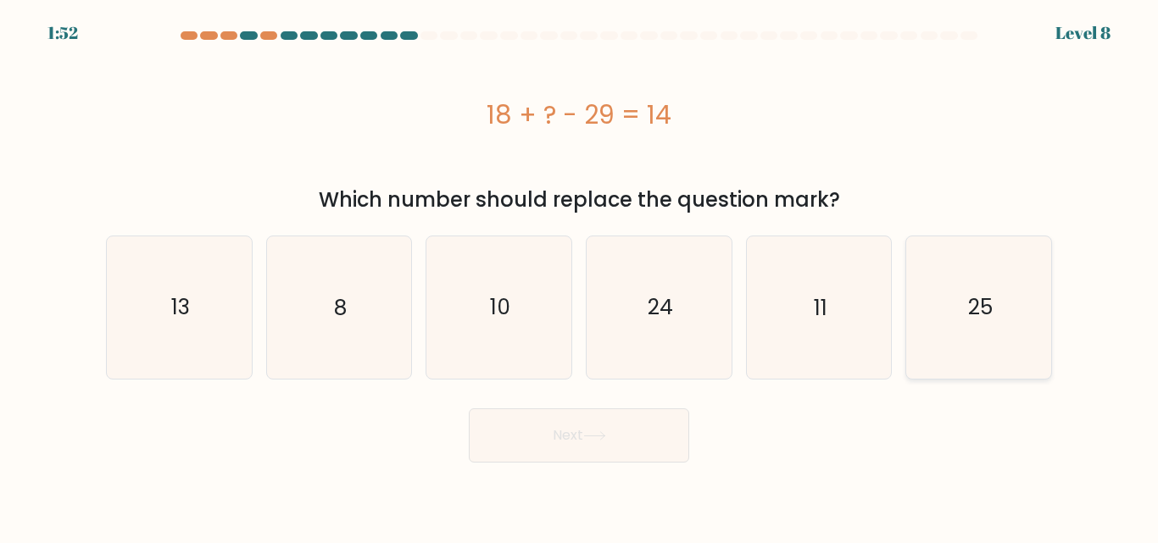
click at [945, 351] on icon "25" at bounding box center [979, 307] width 142 height 142
click at [580, 276] on input "f. 25" at bounding box center [579, 274] width 1 height 4
radio input "true"
click at [608, 460] on button "Next" at bounding box center [579, 435] width 220 height 54
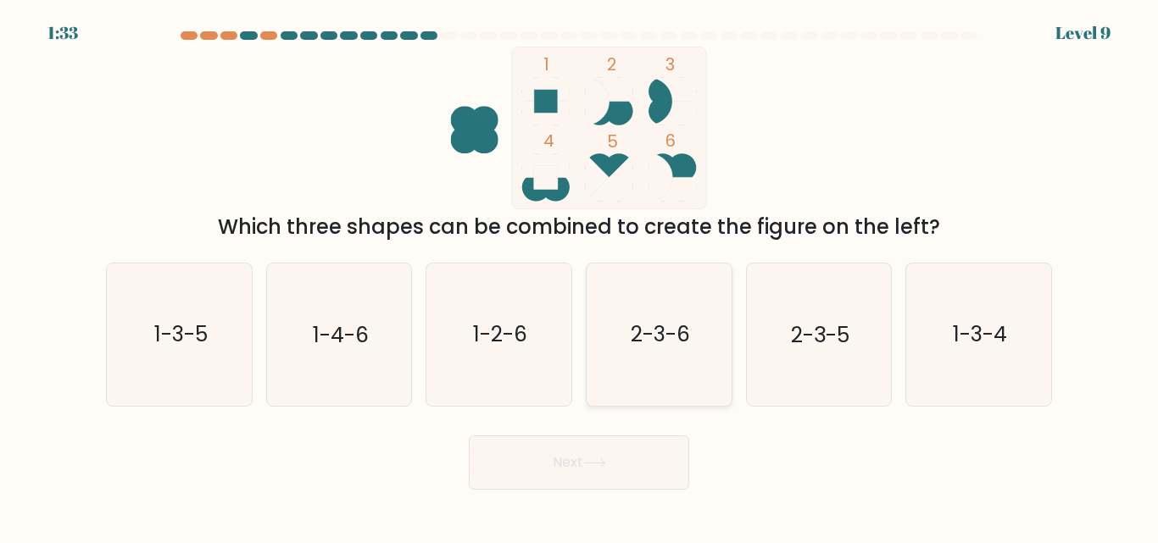
click at [665, 276] on icon "2-3-6" at bounding box center [659, 335] width 142 height 142
click at [580, 276] on input "d. 2-3-6" at bounding box center [579, 274] width 1 height 4
radio input "true"
click at [584, 480] on button "Next" at bounding box center [579, 463] width 220 height 54
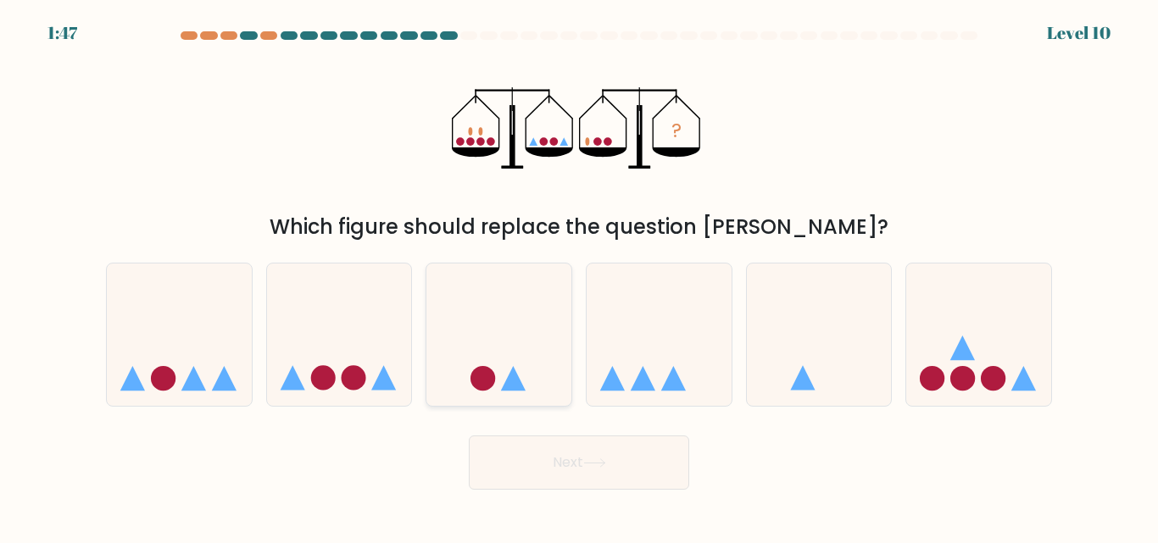
click at [482, 389] on circle at bounding box center [482, 378] width 25 height 25
click at [579, 276] on input "c." at bounding box center [579, 274] width 1 height 4
radio input "true"
click at [561, 453] on button "Next" at bounding box center [579, 463] width 220 height 54
